Goal: Information Seeking & Learning: Understand process/instructions

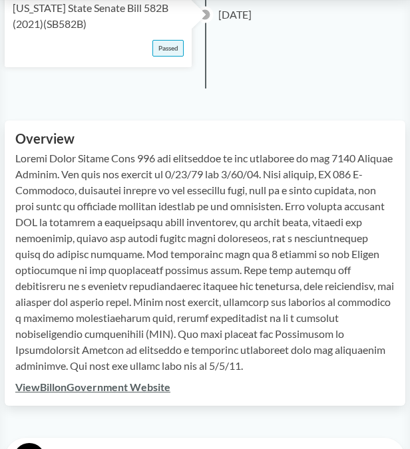
scroll to position [508, 0]
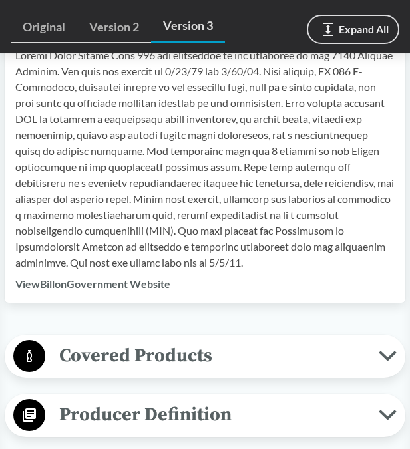
click at [159, 224] on p at bounding box center [204, 159] width 379 height 224
drag, startPoint x: 159, startPoint y: 224, endPoint x: 175, endPoint y: 233, distance: 18.2
click at [175, 233] on p at bounding box center [204, 159] width 379 height 224
click at [226, 196] on p at bounding box center [204, 159] width 379 height 224
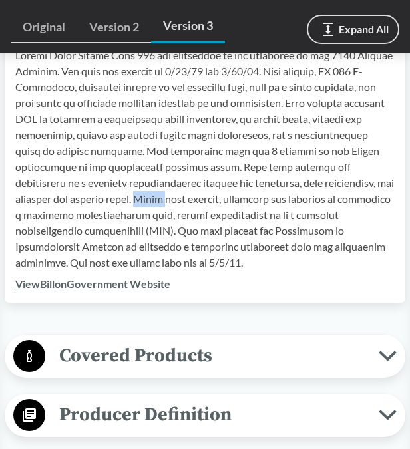
click at [226, 196] on p at bounding box center [204, 159] width 379 height 224
click at [229, 196] on p at bounding box center [204, 159] width 379 height 224
click at [136, 147] on p at bounding box center [204, 159] width 379 height 224
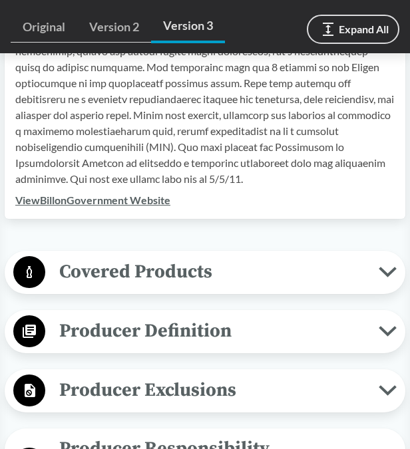
scroll to position [657, 0]
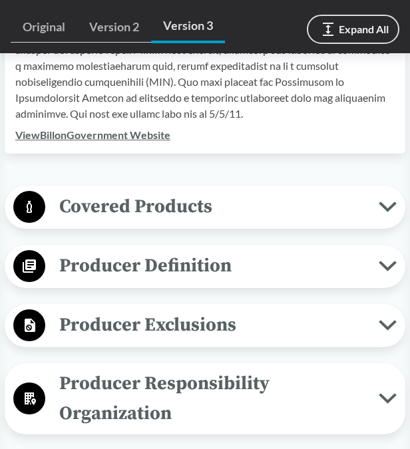
click at [223, 209] on span "Covered Products" at bounding box center [211, 207] width 333 height 30
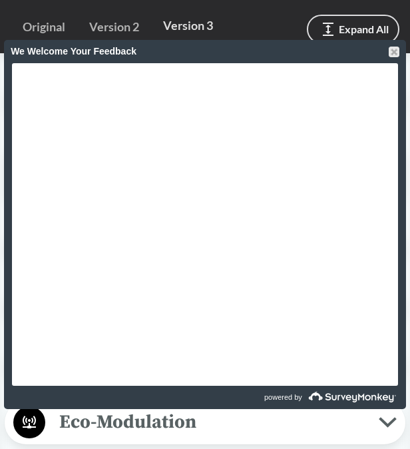
scroll to position [1472, 0]
click at [389, 51] on div at bounding box center [394, 52] width 11 height 11
